Goal: Check status

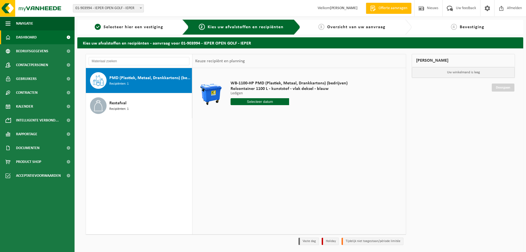
click at [31, 37] on span "Dashboard" at bounding box center [26, 37] width 21 height 14
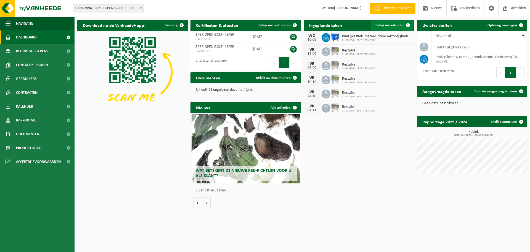
click at [396, 25] on span "Bekijk uw kalender" at bounding box center [390, 25] width 28 height 4
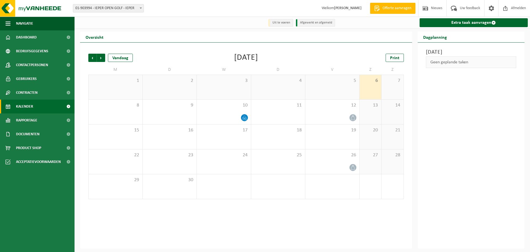
click at [232, 12] on div "Vestiging: 01-903994 - IEPER OPEN GOLF - IEPER 01-903994 - IEPER OPEN GOLF - IE…" at bounding box center [265, 8] width 530 height 17
